Goal: Check status: Check status

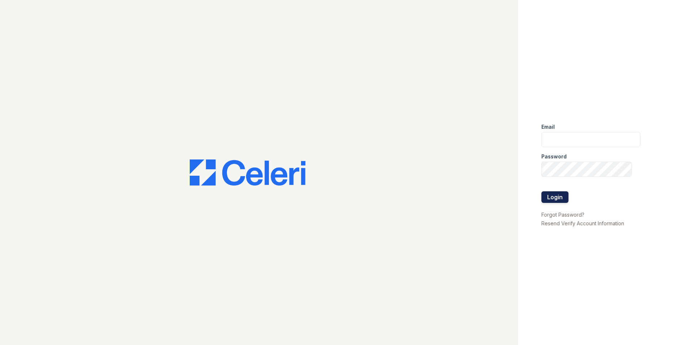
type input "[EMAIL_ADDRESS][DOMAIN_NAME]"
click at [563, 197] on button "Login" at bounding box center [555, 197] width 27 height 12
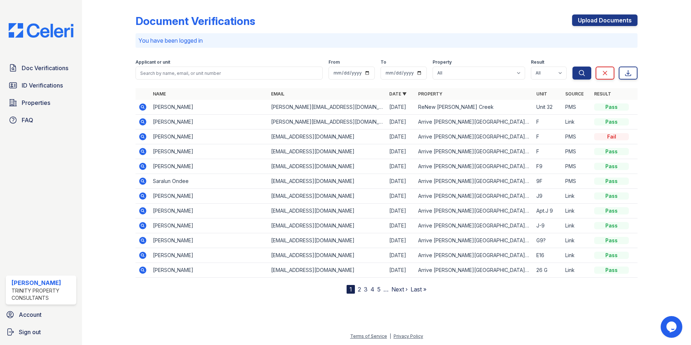
click at [281, 107] on td "jerilyn.cruz007@gmail.com" at bounding box center [327, 107] width 118 height 15
click at [177, 106] on td "JeriLyn Cruz" at bounding box center [209, 107] width 118 height 15
click at [99, 87] on div at bounding box center [115, 148] width 42 height 291
click at [35, 84] on span "ID Verifications" at bounding box center [42, 85] width 41 height 9
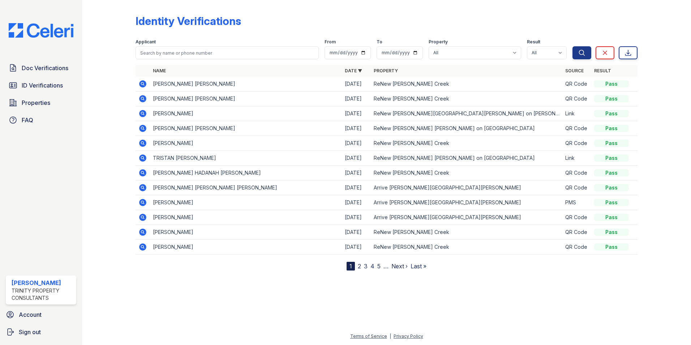
click at [140, 83] on icon at bounding box center [142, 83] width 7 height 7
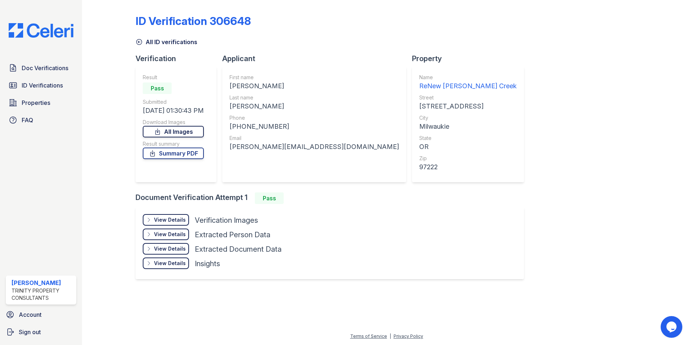
click at [161, 133] on icon at bounding box center [157, 131] width 7 height 7
